Goal: Information Seeking & Learning: Learn about a topic

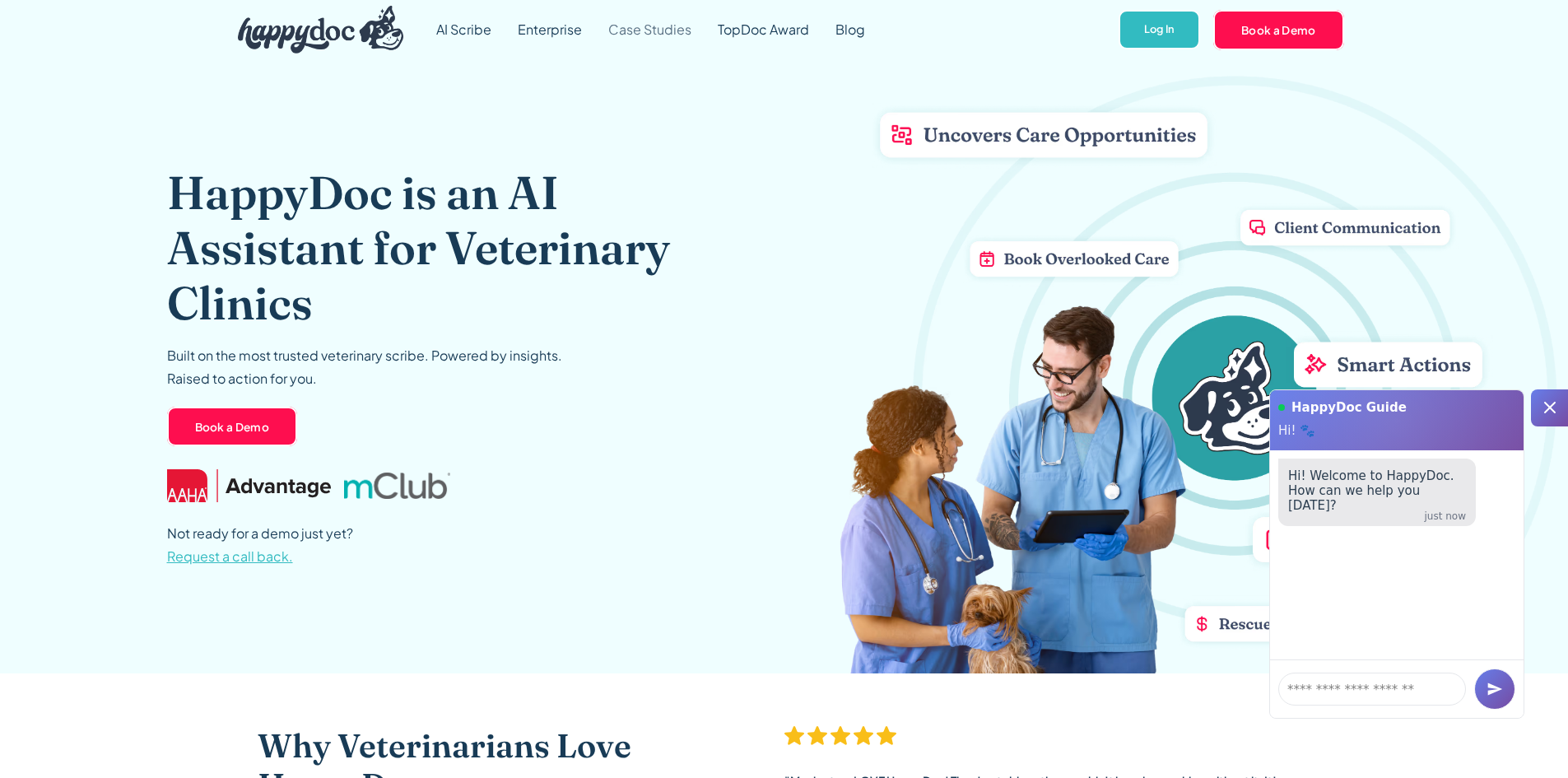
click at [647, 35] on link "Case Studies" at bounding box center [650, 29] width 109 height 59
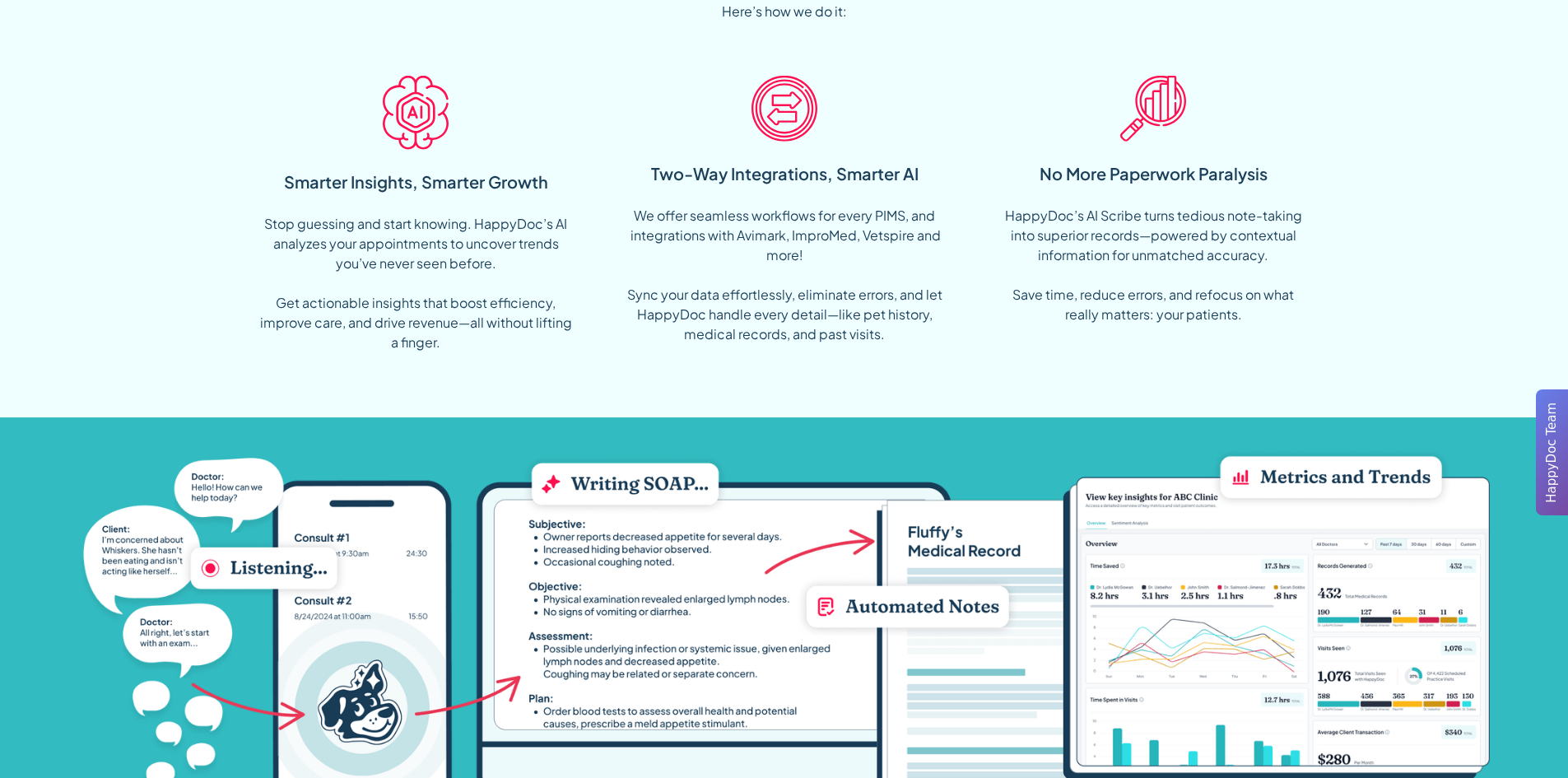
scroll to position [1482, 0]
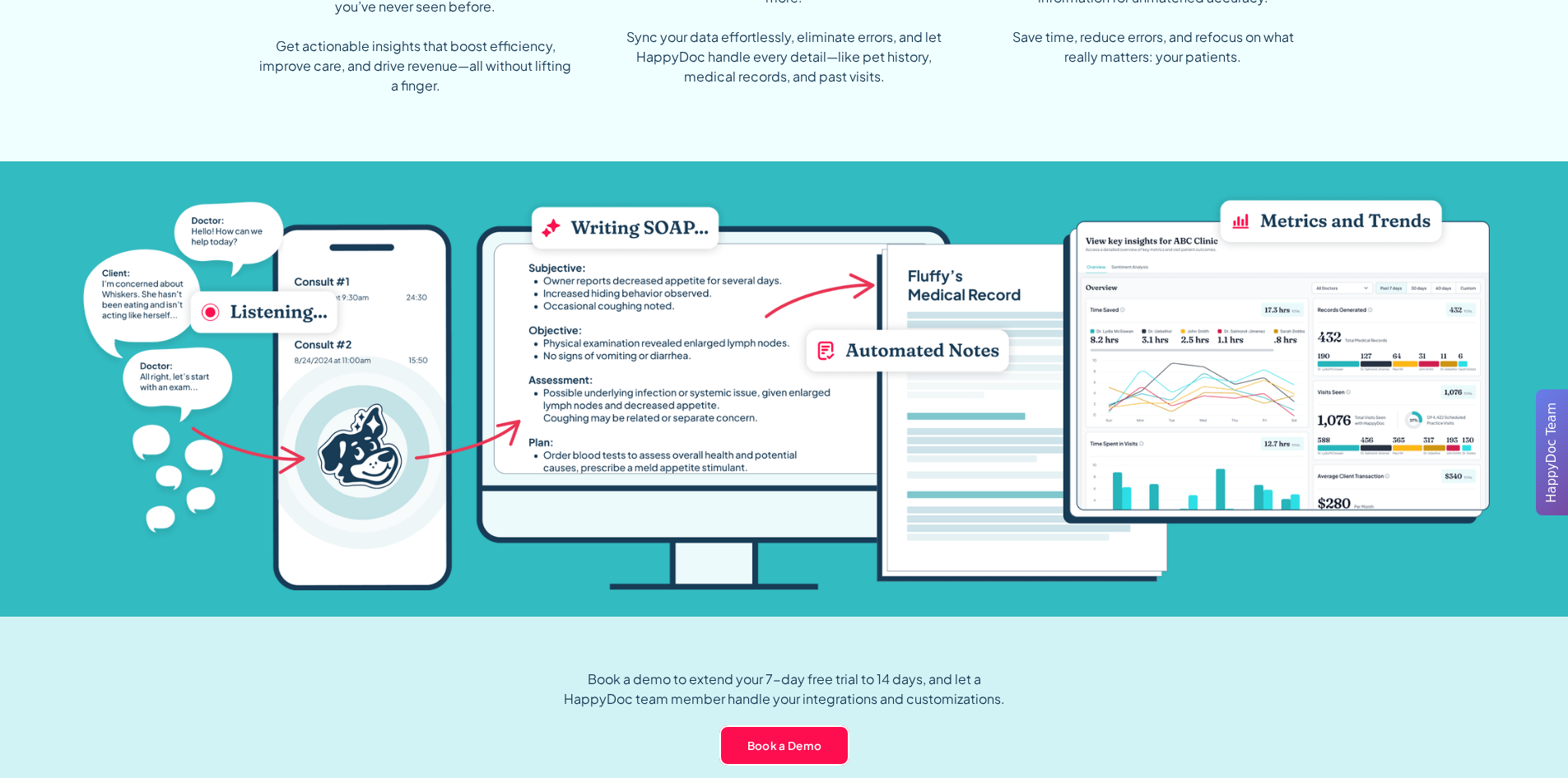
click at [495, 179] on div at bounding box center [784, 389] width 1412 height 455
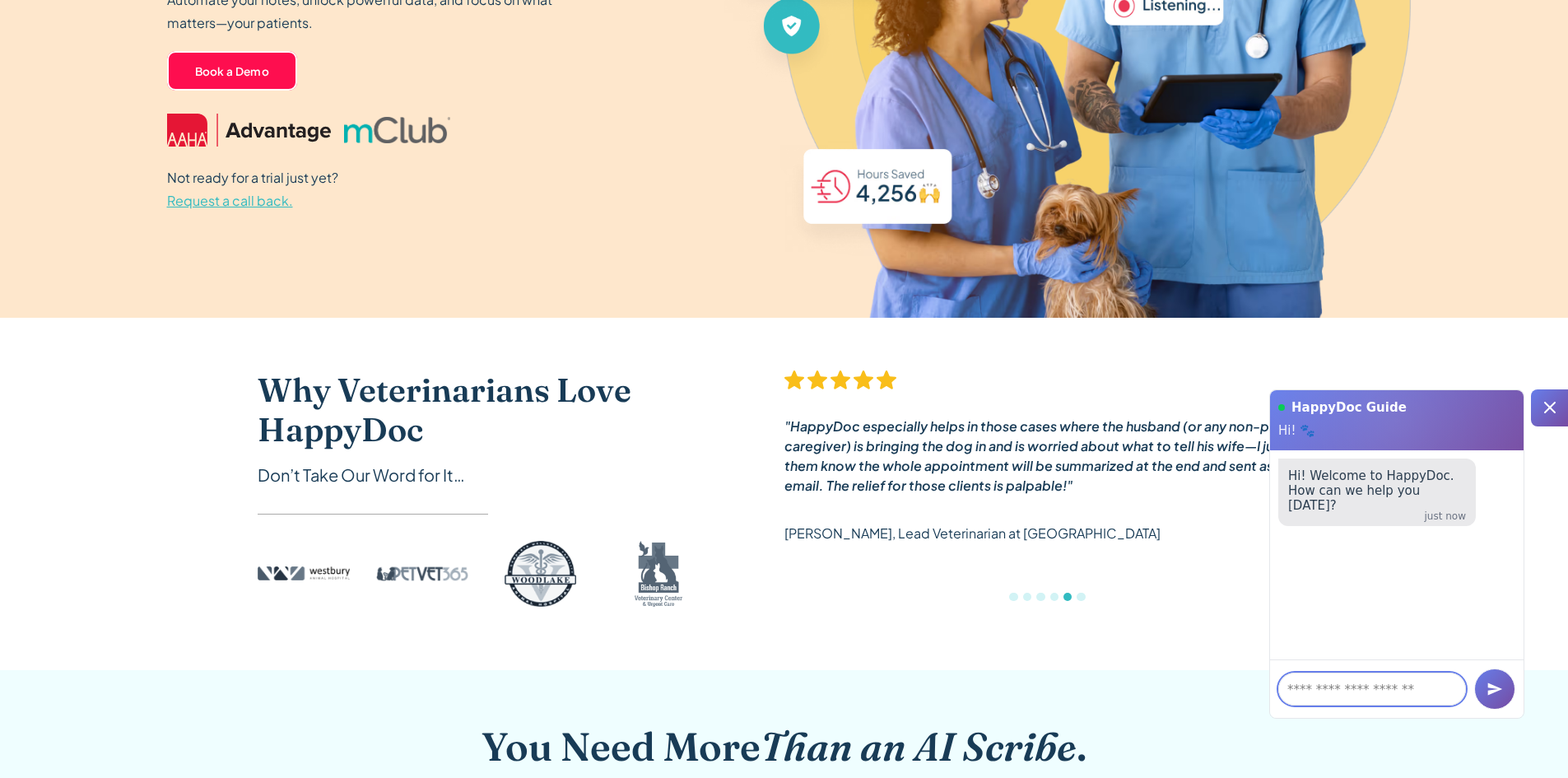
scroll to position [0, 0]
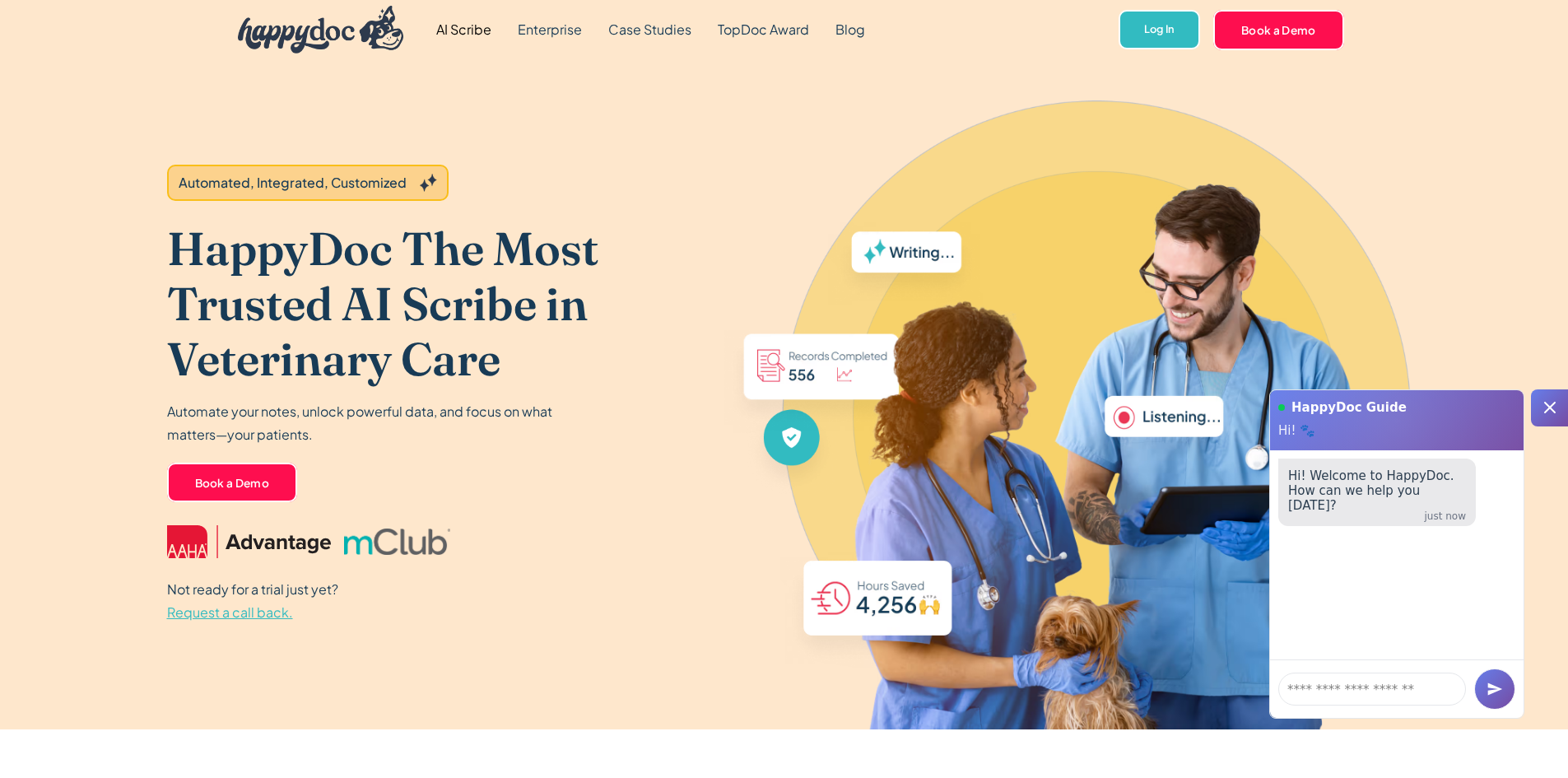
click at [370, 217] on div "Automated, Integrated, Customized HappyDoc The Most Trusted AI Scribe in Veteri…" at bounding box center [446, 394] width 556 height 670
